Goal: Find contact information: Find contact information

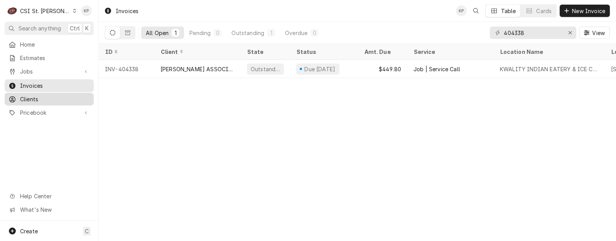
click at [30, 96] on span "Clients" at bounding box center [55, 99] width 70 height 8
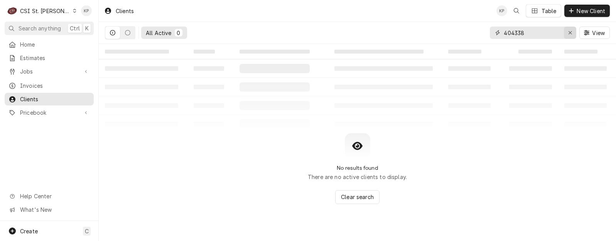
click at [572, 31] on div "Erase input" at bounding box center [570, 33] width 8 height 8
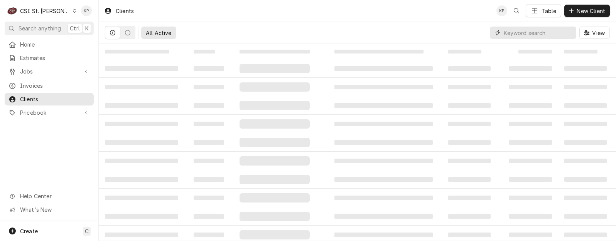
click at [525, 35] on input "Dynamic Content Wrapper" at bounding box center [538, 33] width 69 height 12
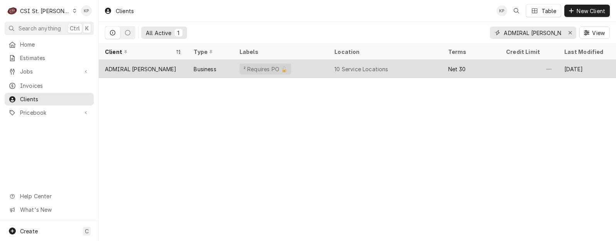
type input "ADMIRAL CRAFT"
click at [126, 71] on div "ADMIRAL CRAFT" at bounding box center [140, 69] width 71 height 8
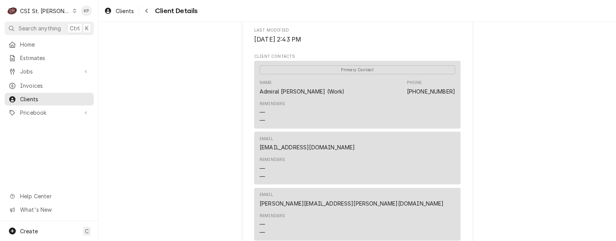
scroll to position [270, 0]
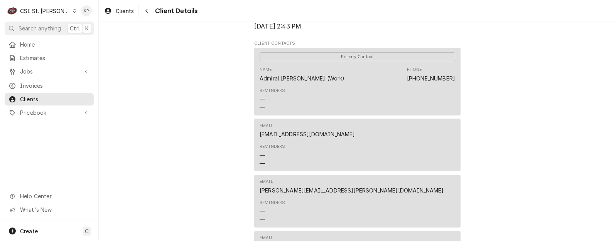
click at [503, 151] on div "ADMIRAL CRAFT Client Type Business Industry Type Commercial Billing Address ADM…" at bounding box center [357, 207] width 517 height 911
drag, startPoint x: 343, startPoint y: 143, endPoint x: 255, endPoint y: 143, distance: 88.3
click at [255, 143] on div "Email support@admiralcraft.com Reminders — —" at bounding box center [357, 145] width 206 height 53
drag, startPoint x: 255, startPoint y: 143, endPoint x: 266, endPoint y: 145, distance: 11.2
copy link "support@admiralcraft.com"
